Goal: Task Accomplishment & Management: Manage account settings

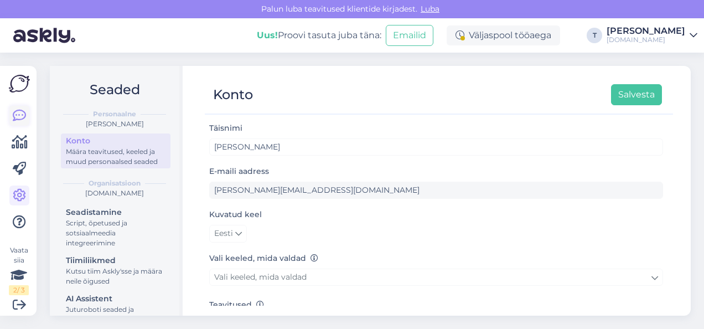
click at [28, 111] on link at bounding box center [19, 116] width 20 height 20
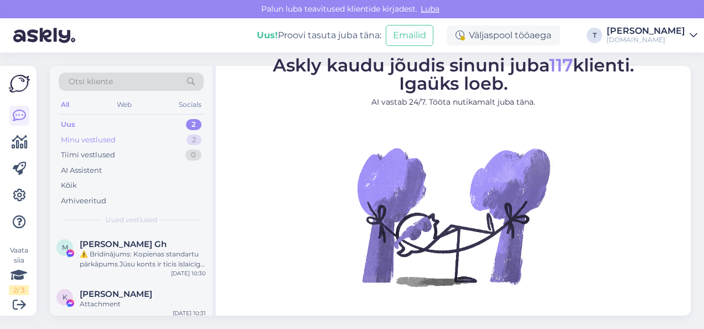
click at [110, 132] on div "Minu vestlused 2" at bounding box center [131, 140] width 145 height 16
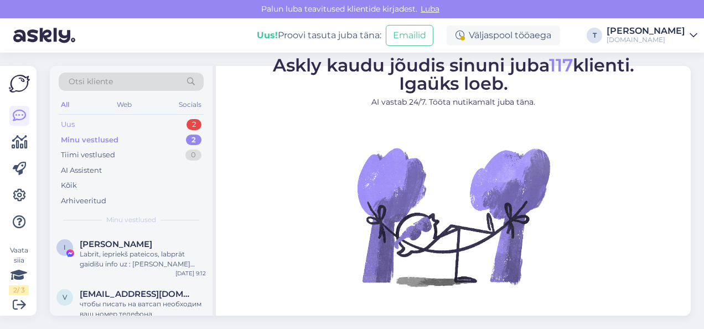
click at [119, 117] on div "Uus 2" at bounding box center [131, 125] width 145 height 16
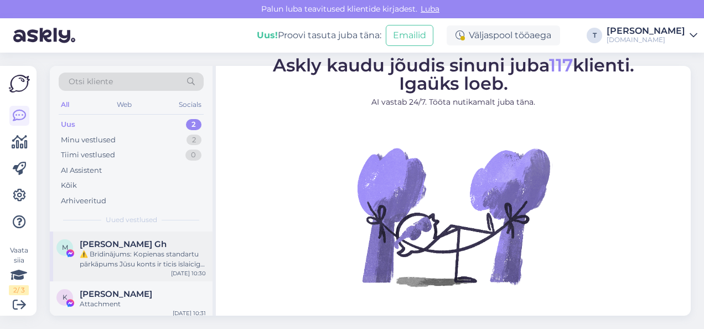
click at [121, 231] on div "M [PERSON_NAME] Gh ⚠️ Brīdinājums: Kopienas standartu pārkāpums Jūsu konts ir t…" at bounding box center [131, 256] width 163 height 50
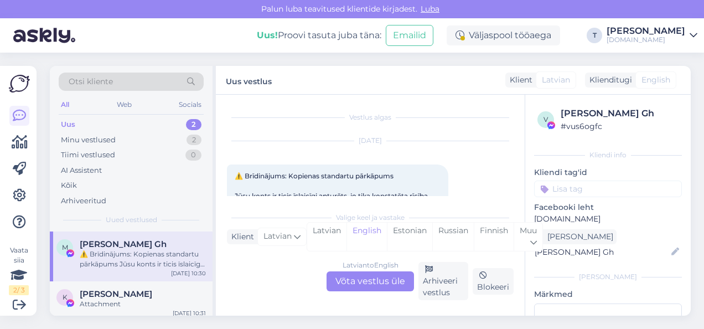
scroll to position [23, 0]
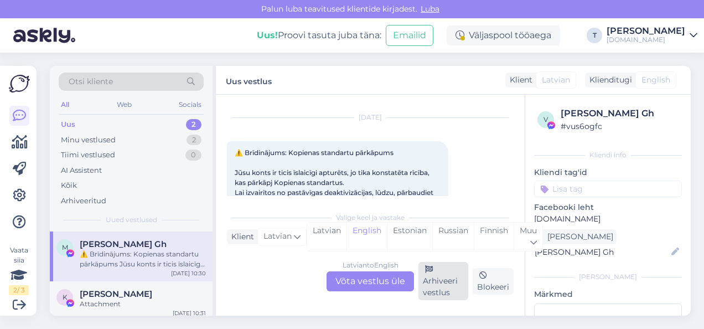
click at [439, 290] on div "Arhiveeri vestlus" at bounding box center [444, 281] width 50 height 38
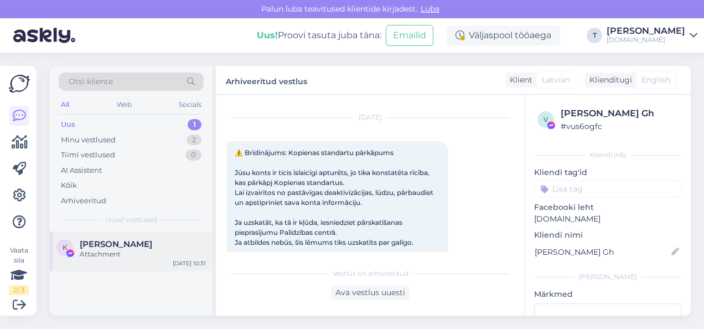
click at [118, 249] on div "Attachment" at bounding box center [143, 254] width 126 height 10
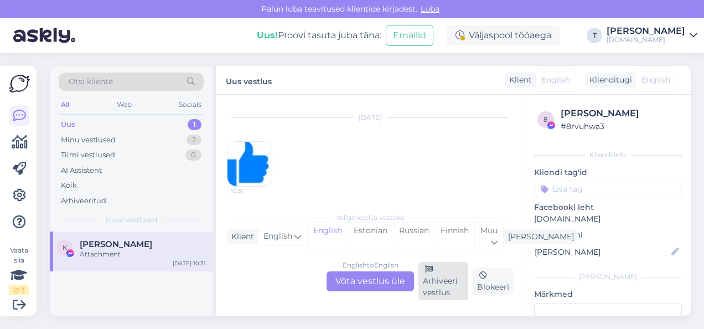
click at [445, 284] on div "Arhiveeri vestlus" at bounding box center [444, 281] width 50 height 38
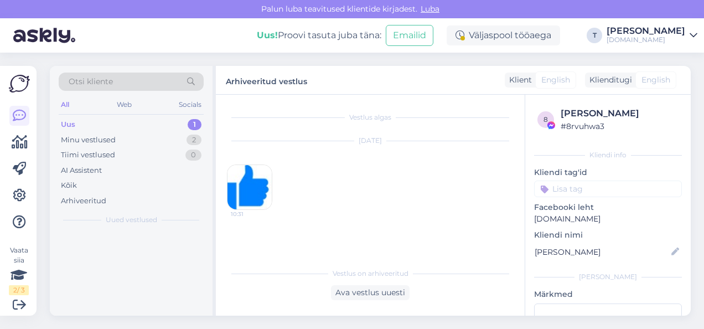
scroll to position [0, 0]
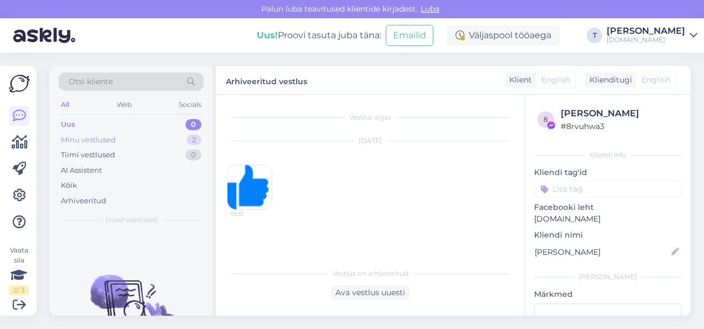
click at [171, 137] on div "Minu vestlused 2" at bounding box center [131, 140] width 145 height 16
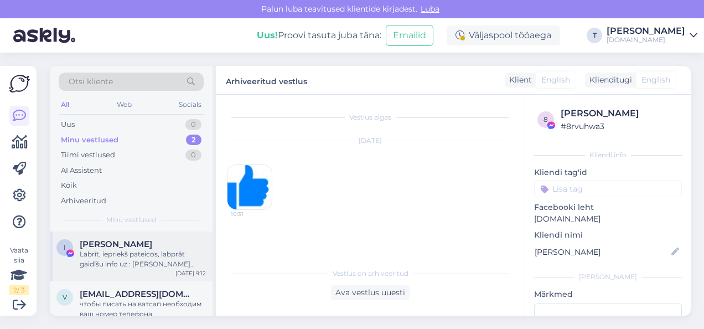
click at [147, 246] on div "[PERSON_NAME]" at bounding box center [143, 244] width 126 height 10
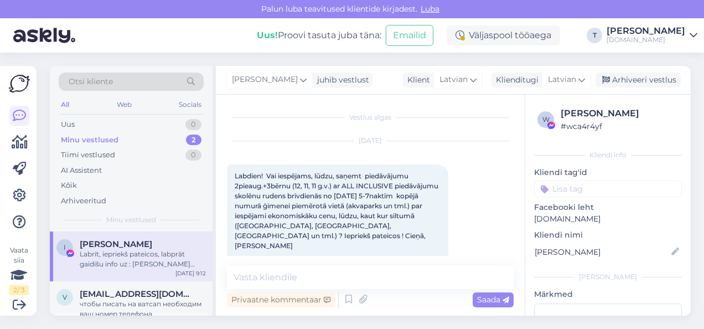
scroll to position [220, 0]
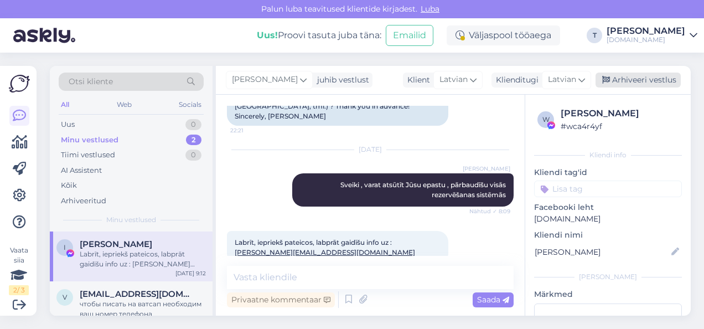
click at [616, 80] on div "Arhiveeri vestlus" at bounding box center [638, 80] width 85 height 15
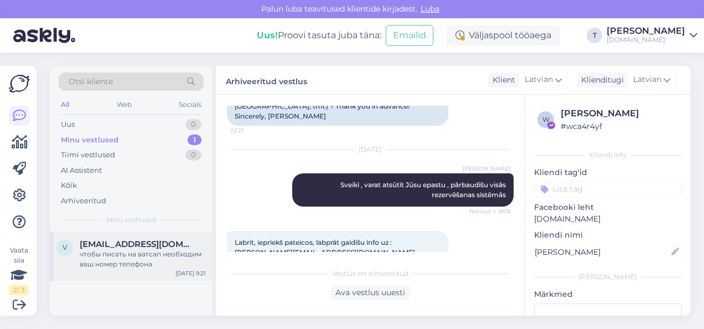
click at [102, 255] on div "чтобы писать на ватсап необходим ваш номер телефона" at bounding box center [143, 259] width 126 height 20
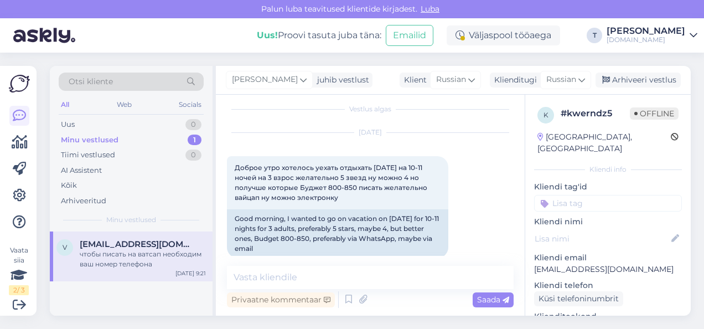
scroll to position [7, 0]
click at [658, 79] on div "Arhiveeri vestlus" at bounding box center [638, 80] width 85 height 15
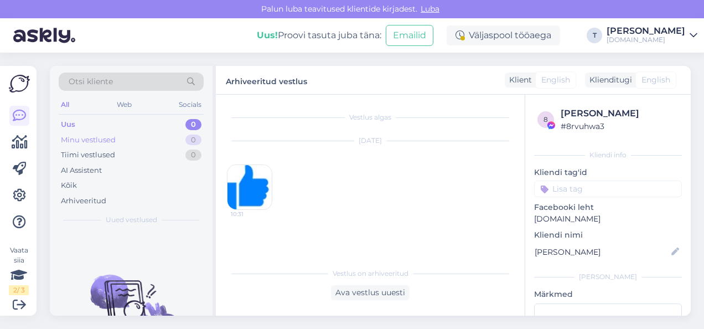
click at [171, 135] on div "Minu vestlused 0" at bounding box center [131, 140] width 145 height 16
click at [511, 176] on div "Sep 18 2025 10:31" at bounding box center [370, 175] width 287 height 93
